Goal: Book appointment/travel/reservation

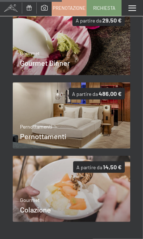
scroll to position [321, 0]
click at [101, 50] on img at bounding box center [71, 42] width 117 height 66
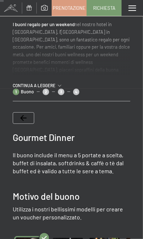
scroll to position [0, 0]
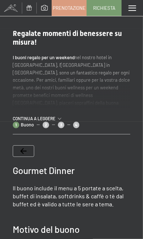
click at [49, 117] on span "continua a leggere" at bounding box center [35, 119] width 45 height 6
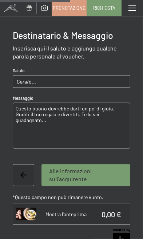
scroll to position [403, 0]
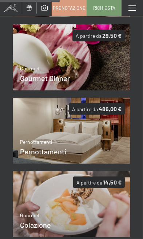
scroll to position [302, 0]
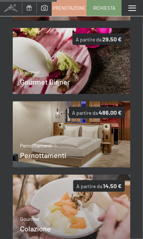
click at [96, 153] on img at bounding box center [71, 134] width 117 height 66
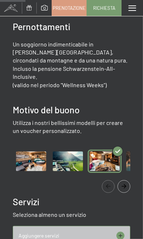
scroll to position [149, 0]
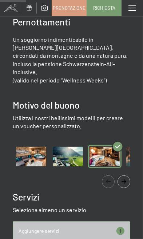
click at [70, 149] on img "Gallery" at bounding box center [68, 156] width 34 height 23
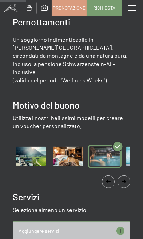
click at [39, 148] on img "Gallery" at bounding box center [31, 156] width 34 height 23
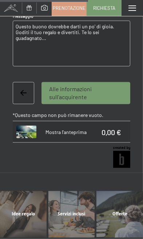
scroll to position [503, 0]
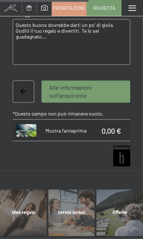
click at [75, 210] on span "Servizi inclusi" at bounding box center [72, 212] width 28 height 5
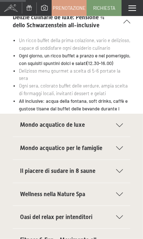
scroll to position [173, 0]
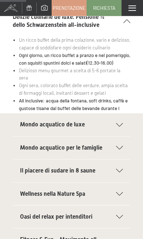
click at [116, 160] on div "Il piacere di sudare in 8 saune" at bounding box center [71, 171] width 103 height 23
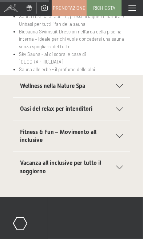
scroll to position [347, 0]
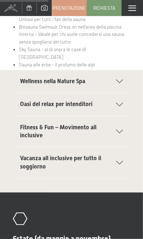
click at [122, 80] on icon at bounding box center [119, 82] width 7 height 4
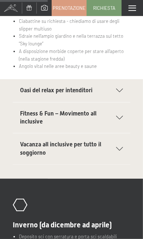
scroll to position [319, 0]
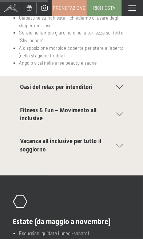
click at [122, 116] on div "Fitness & Fun – Movimento all inclusive" at bounding box center [71, 114] width 103 height 31
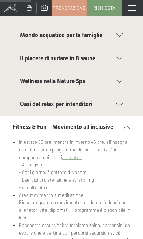
scroll to position [215, 0]
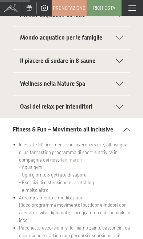
click at [110, 82] on div at bounding box center [115, 84] width 16 height 4
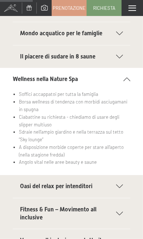
scroll to position [224, 0]
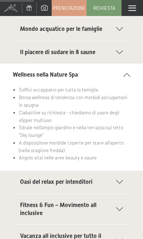
click at [115, 180] on div at bounding box center [115, 182] width 16 height 4
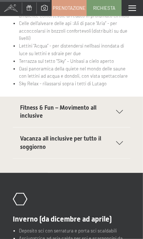
scroll to position [344, 0]
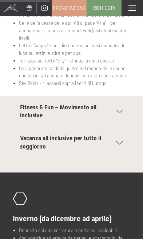
click at [120, 110] on icon at bounding box center [119, 112] width 7 height 4
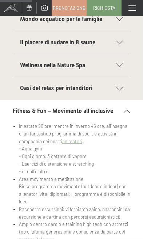
scroll to position [228, 0]
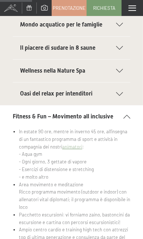
click at [119, 92] on icon at bounding box center [119, 94] width 7 height 4
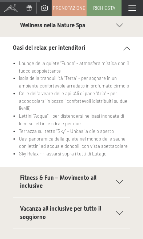
scroll to position [274, 0]
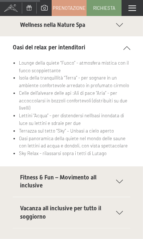
click at [115, 177] on div "Fitness & Fun – Movimento all inclusive" at bounding box center [71, 182] width 103 height 31
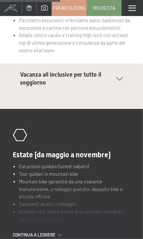
scroll to position [425, 0]
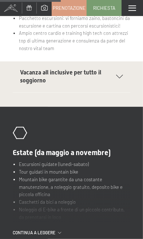
click at [121, 75] on icon at bounding box center [119, 77] width 7 height 4
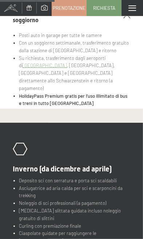
scroll to position [367, 0]
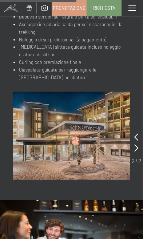
scroll to position [507, 0]
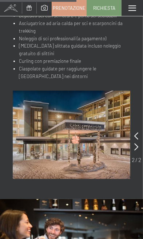
click at [137, 143] on icon at bounding box center [137, 146] width 4 height 7
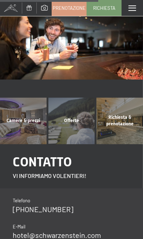
scroll to position [714, 0]
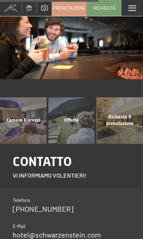
click at [70, 116] on div "Offerte mostra altro" at bounding box center [71, 120] width 48 height 47
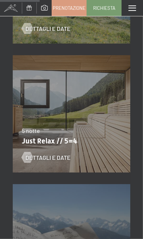
scroll to position [588, 0]
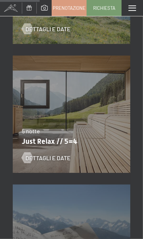
click at [103, 156] on div "Dettagli e Date" at bounding box center [67, 152] width 90 height 19
click at [62, 144] on div "Dettagli e Date" at bounding box center [67, 152] width 90 height 19
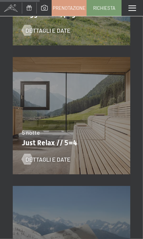
scroll to position [580, 0]
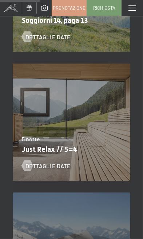
click at [57, 168] on span "Dettagli e Date" at bounding box center [47, 166] width 45 height 8
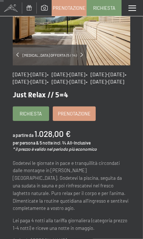
scroll to position [19, 0]
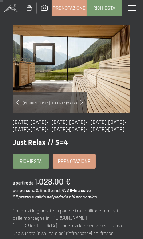
click at [31, 165] on span "Richiesta" at bounding box center [31, 161] width 22 height 7
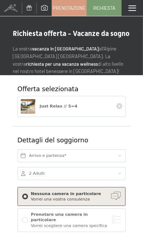
scroll to position [0, 0]
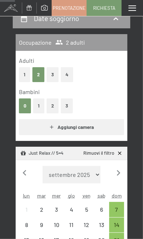
scroll to position [98, 0]
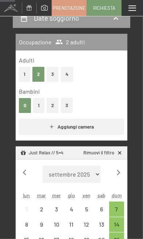
click at [122, 172] on icon "button" at bounding box center [118, 172] width 11 height 11
select select "[DATE]"
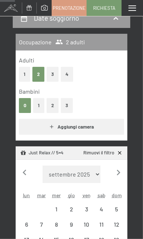
select select "[DATE]"
click at [122, 172] on icon "button" at bounding box center [118, 172] width 11 height 11
select select "[DATE]"
click at [120, 171] on icon "button" at bounding box center [118, 172] width 11 height 11
select select "[DATE]"
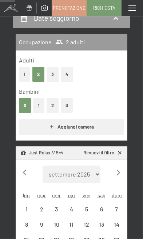
select select "[DATE]"
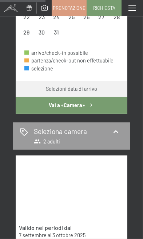
scroll to position [283, 0]
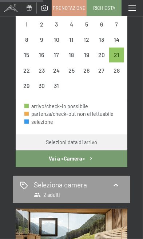
click at [89, 72] on div "26" at bounding box center [86, 74] width 13 height 13
select select "[DATE]"
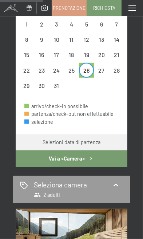
click at [116, 54] on div "21" at bounding box center [116, 58] width 13 height 13
select select "[DATE]"
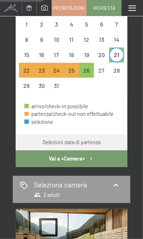
click at [98, 158] on button "Vai a «Camera»" at bounding box center [72, 159] width 112 height 17
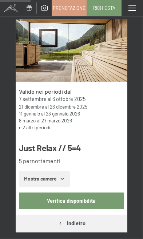
scroll to position [145, 0]
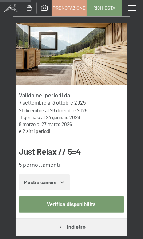
click at [84, 204] on button "Verifica disponibilità" at bounding box center [71, 204] width 105 height 17
select select "[DATE]"
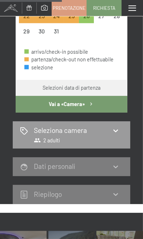
scroll to position [340, 0]
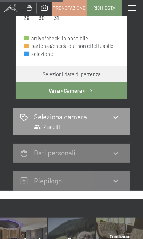
click at [117, 116] on icon at bounding box center [115, 117] width 5 height 3
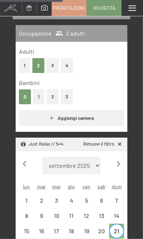
select select "[DATE]"
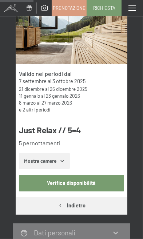
scroll to position [157, 0]
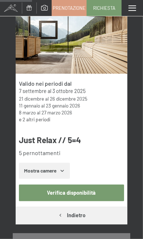
click at [52, 170] on button "Mostra camere" at bounding box center [44, 171] width 51 height 16
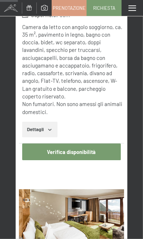
scroll to position [564, 0]
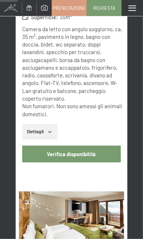
click at [89, 148] on button "Verifica disponibilità" at bounding box center [71, 154] width 99 height 17
select select "[DATE]"
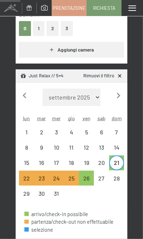
scroll to position [0, 0]
